Goal: Navigation & Orientation: Understand site structure

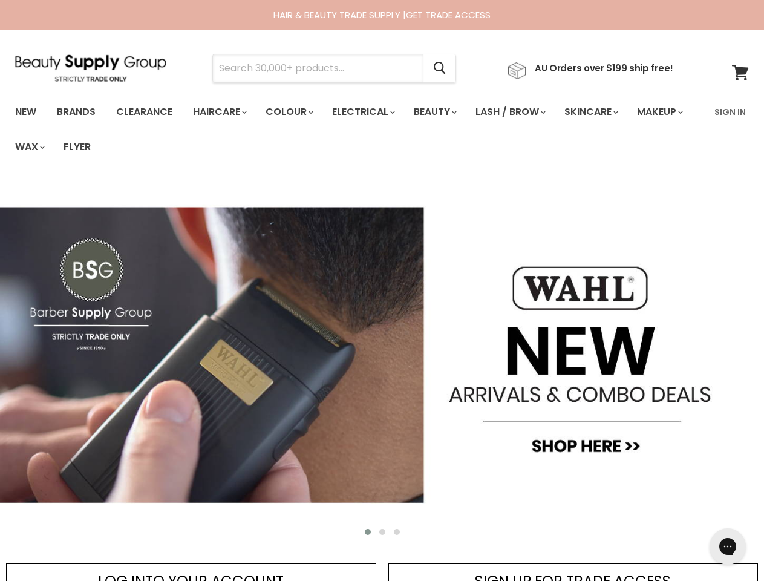
click at [322, 68] on input "Search" at bounding box center [318, 68] width 210 height 28
click at [446, 68] on icon "Search" at bounding box center [440, 68] width 12 height 13
click at [223, 112] on link "Haircare" at bounding box center [219, 111] width 70 height 25
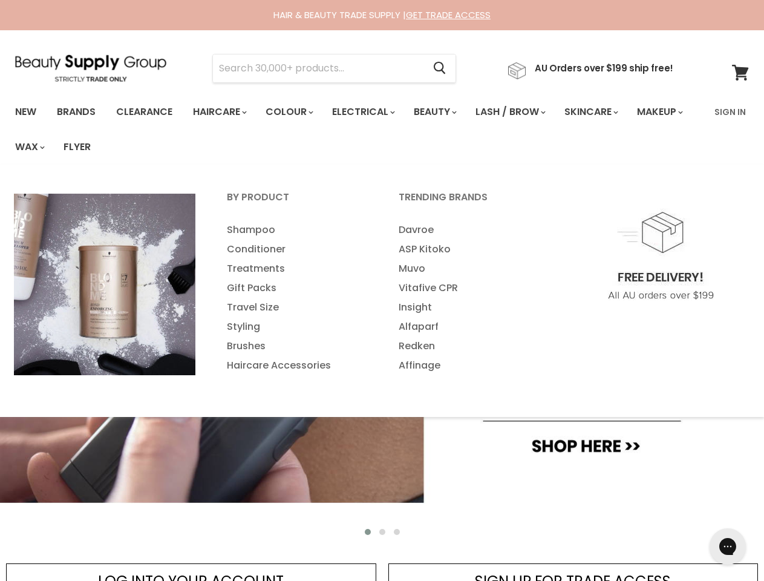
click at [296, 112] on link "Colour" at bounding box center [288, 111] width 64 height 25
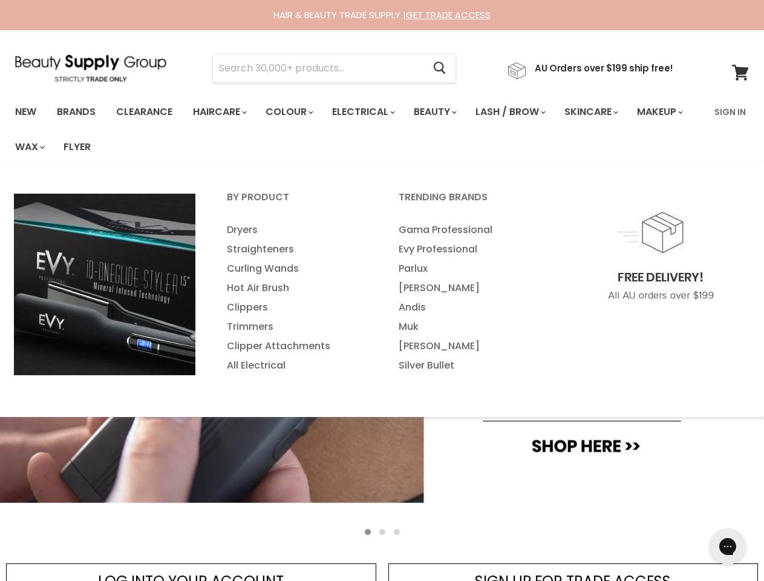
click at [371, 112] on link "Electrical" at bounding box center [362, 111] width 79 height 25
click at [445, 112] on link "Beauty" at bounding box center [434, 111] width 59 height 25
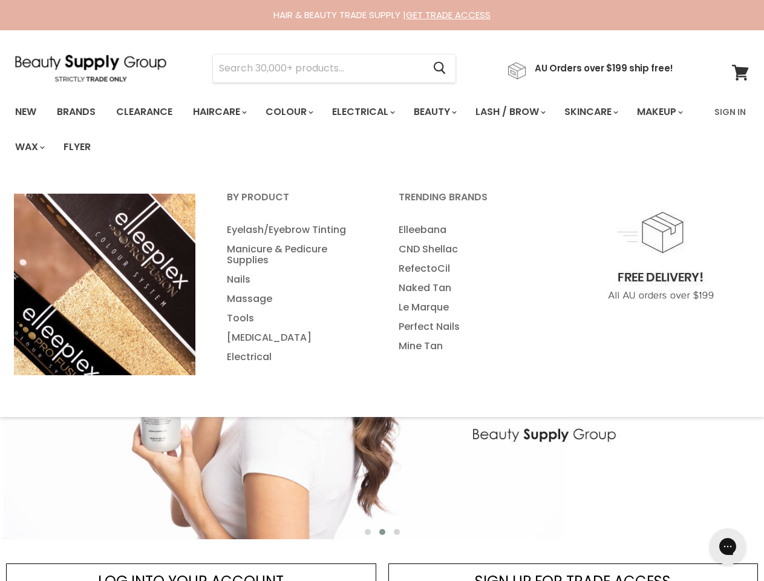
click at [523, 112] on link "Lash / Brow" at bounding box center [509, 111] width 86 height 25
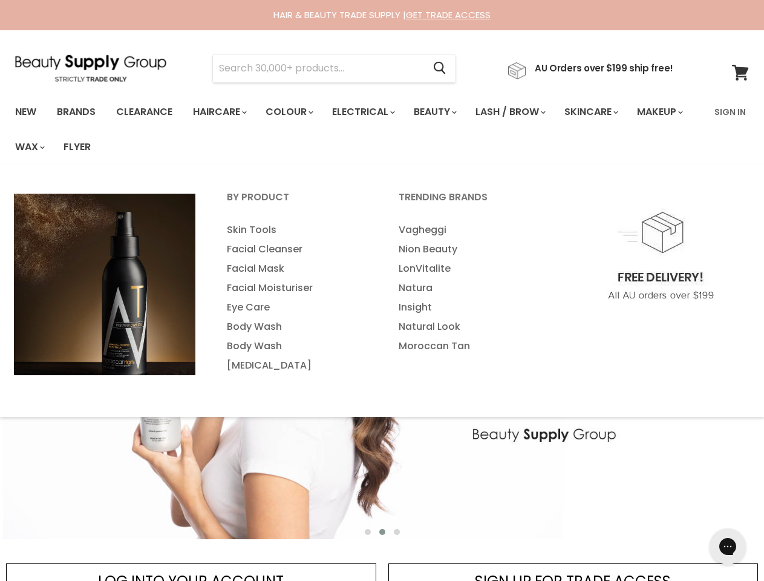
click at [607, 112] on link "Skincare" at bounding box center [590, 111] width 70 height 25
click at [628, 125] on link "Makeup" at bounding box center [659, 111] width 62 height 25
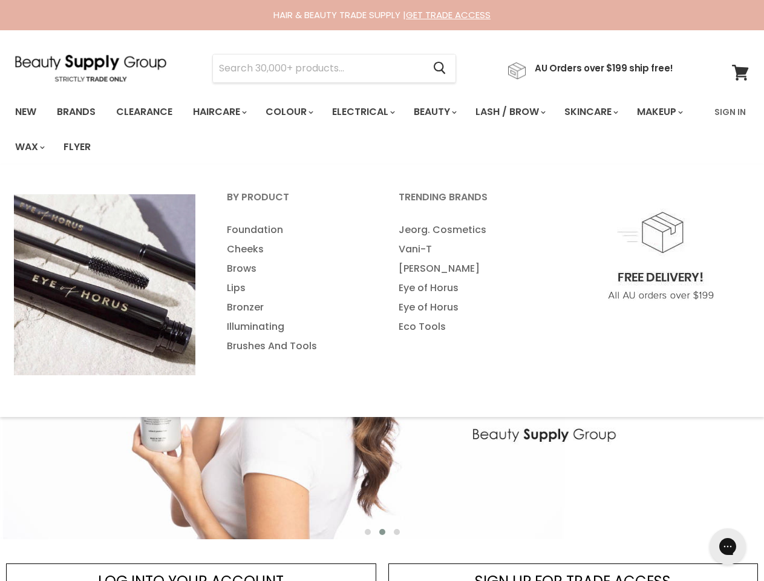
click at [52, 147] on link "Wax" at bounding box center [29, 146] width 46 height 25
